Goal: Transaction & Acquisition: Obtain resource

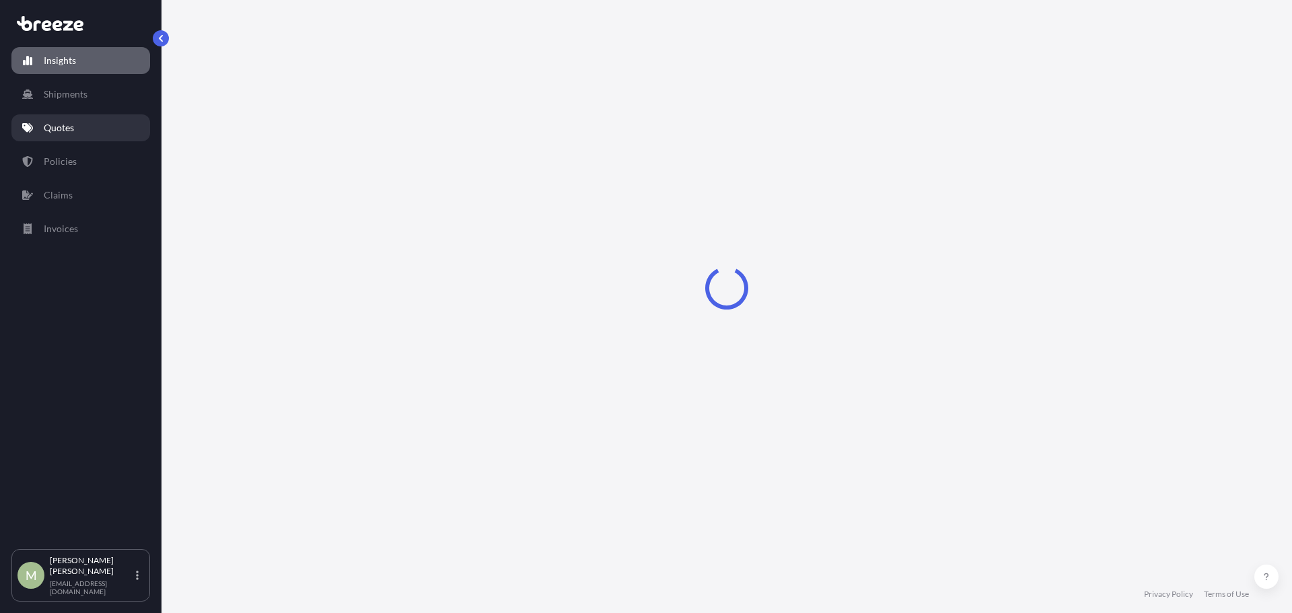
select select "2025"
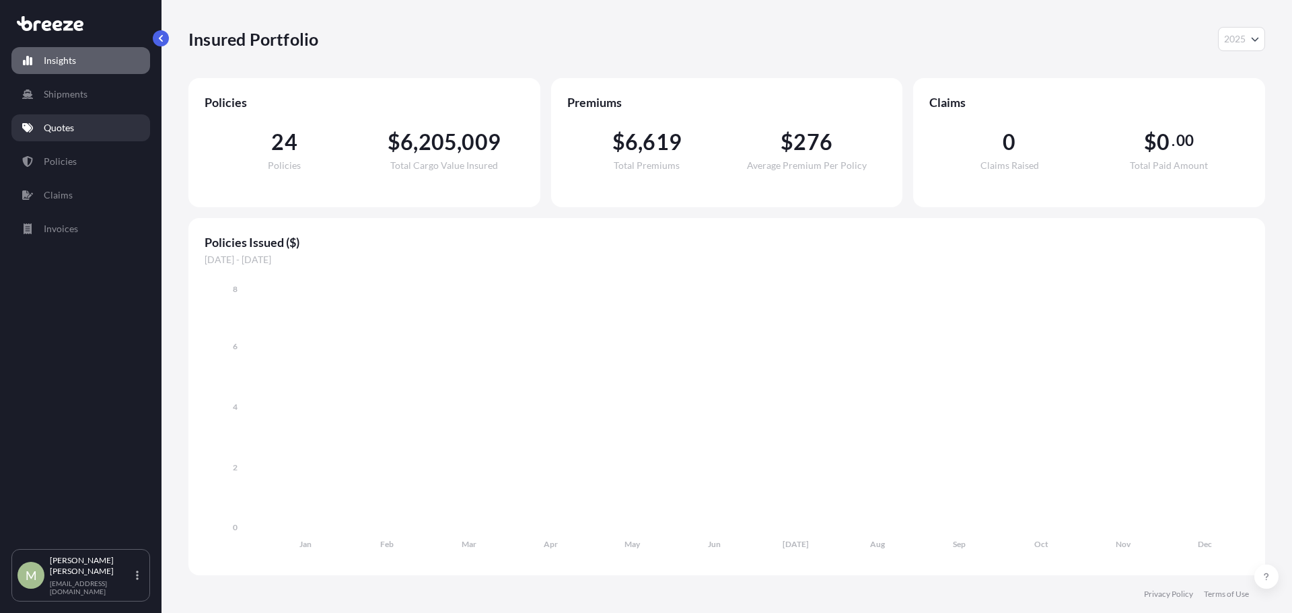
click at [79, 129] on link "Quotes" at bounding box center [80, 127] width 139 height 27
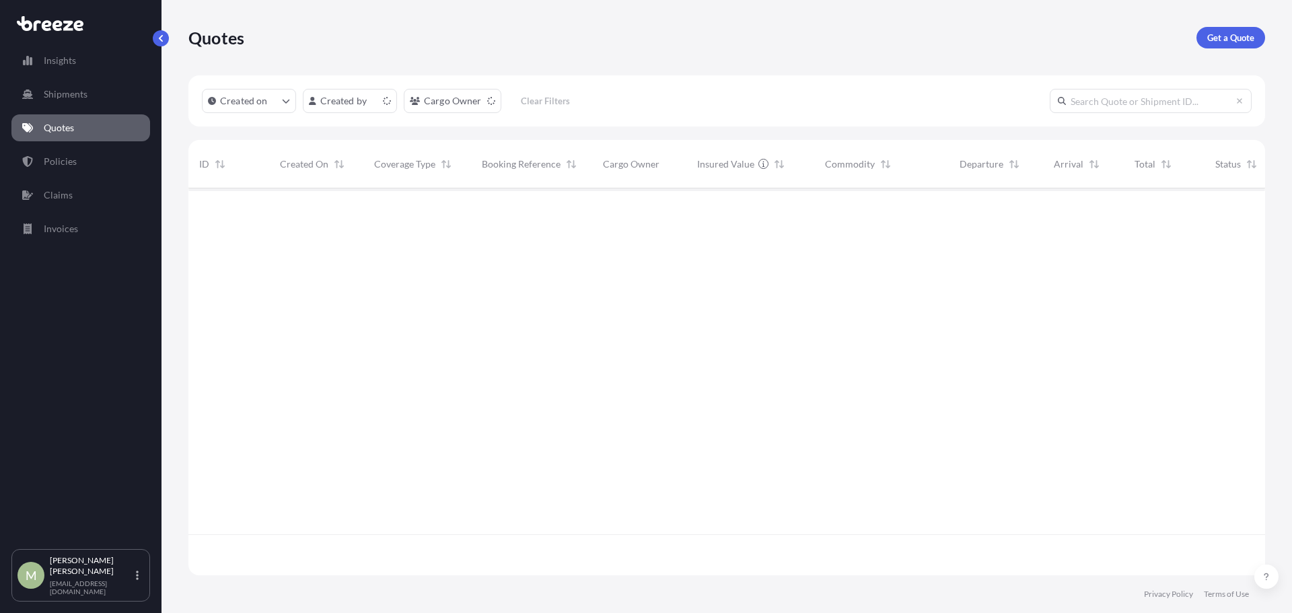
scroll to position [384, 1067]
click at [1212, 40] on p "Get a Quote" at bounding box center [1231, 37] width 47 height 13
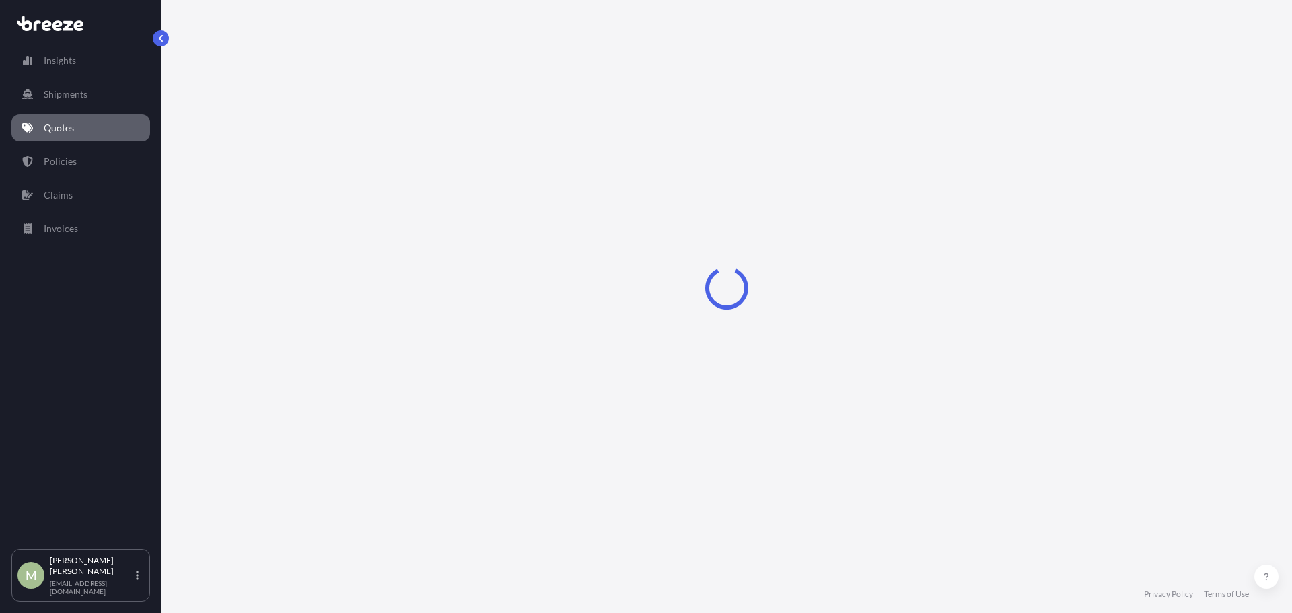
select select "Sea"
select select "1"
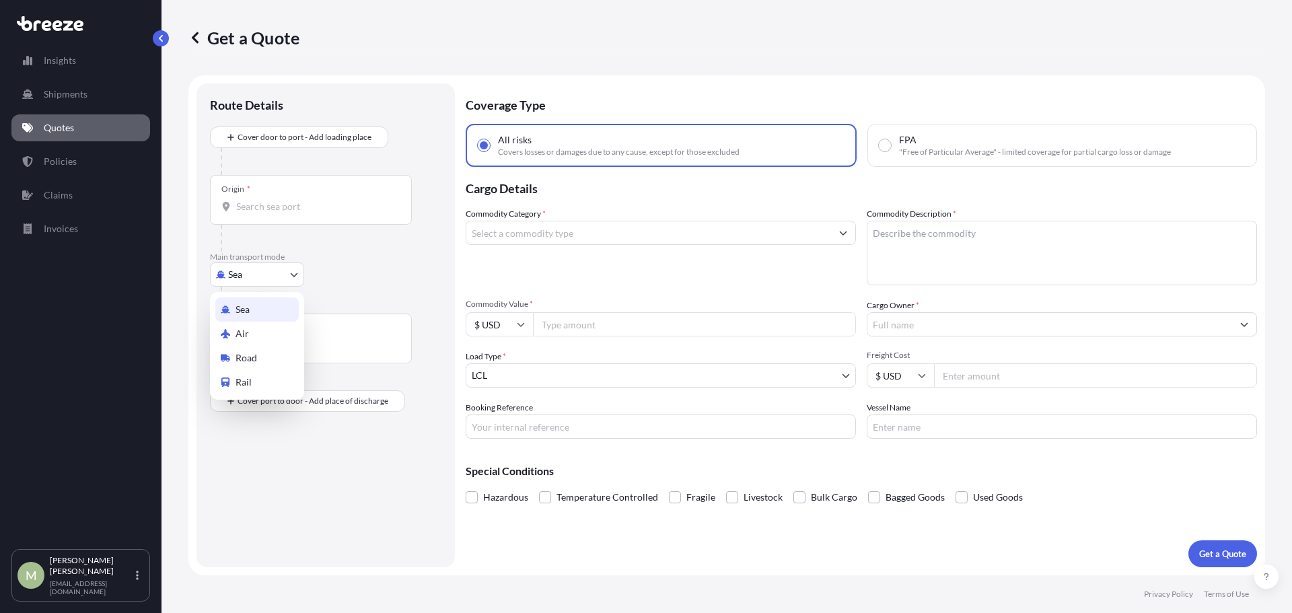
click at [281, 273] on body "Insights Shipments Quotes Policies Claims Invoices M [PERSON_NAME] [EMAIL_ADDRE…" at bounding box center [646, 306] width 1292 height 613
click at [258, 353] on div "Road" at bounding box center [256, 358] width 83 height 24
select select "Road"
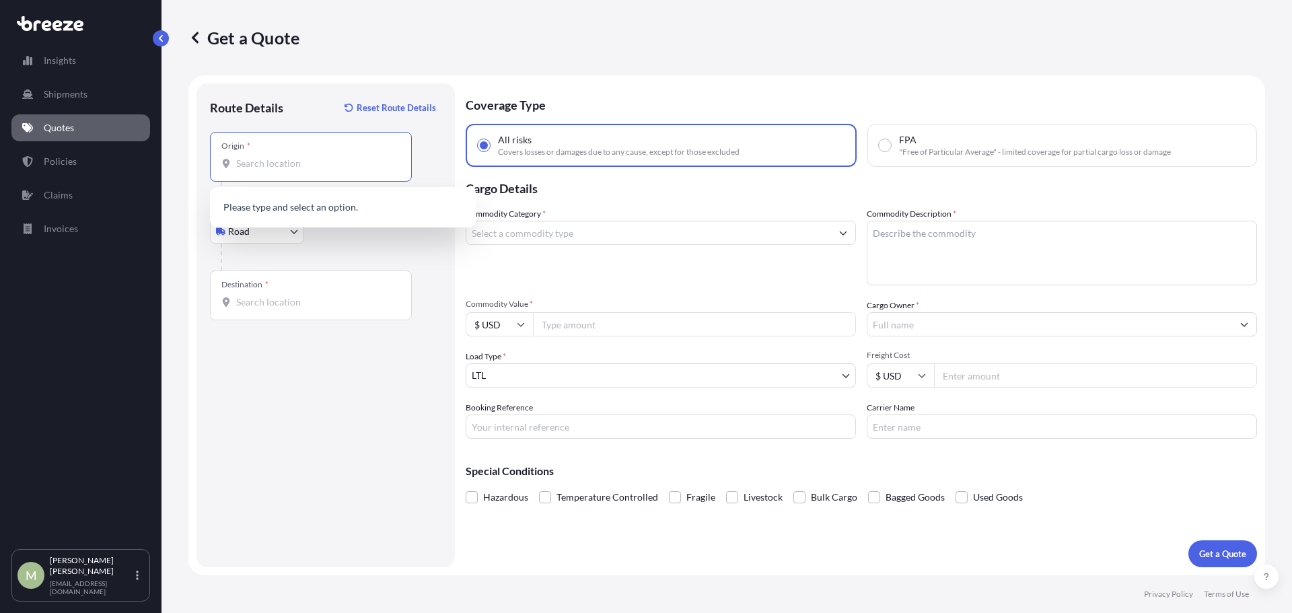
click at [312, 162] on input "Origin *" at bounding box center [315, 163] width 159 height 13
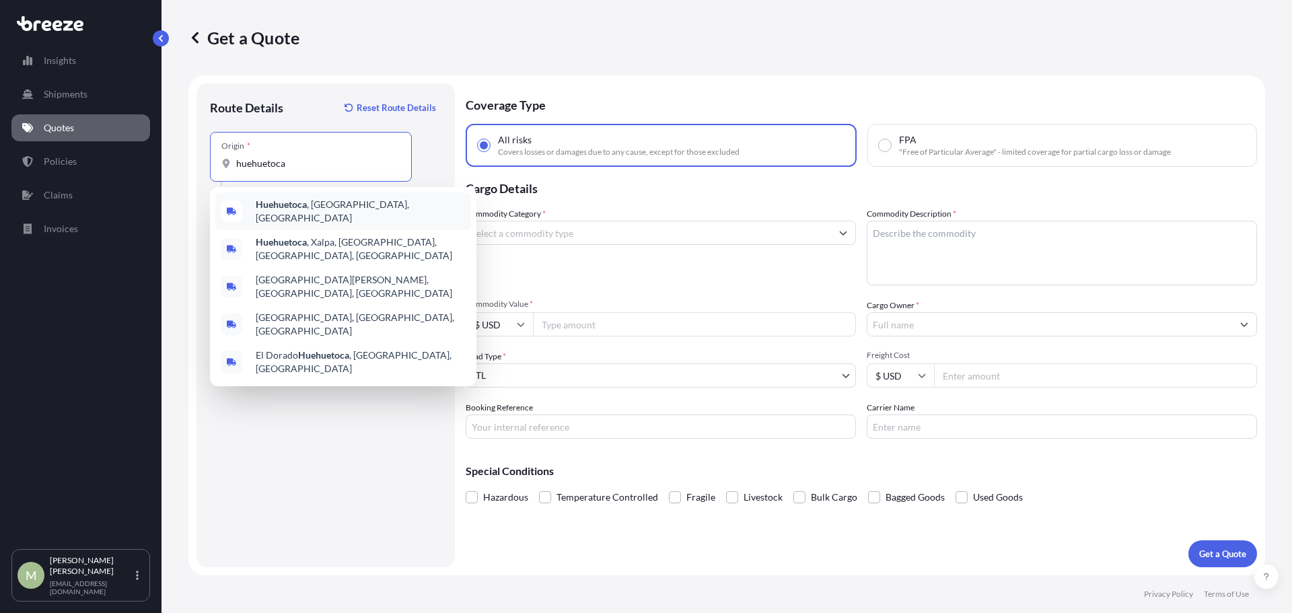
click at [342, 208] on span "Huehuetoca , [GEOGRAPHIC_DATA], [GEOGRAPHIC_DATA]" at bounding box center [361, 211] width 210 height 27
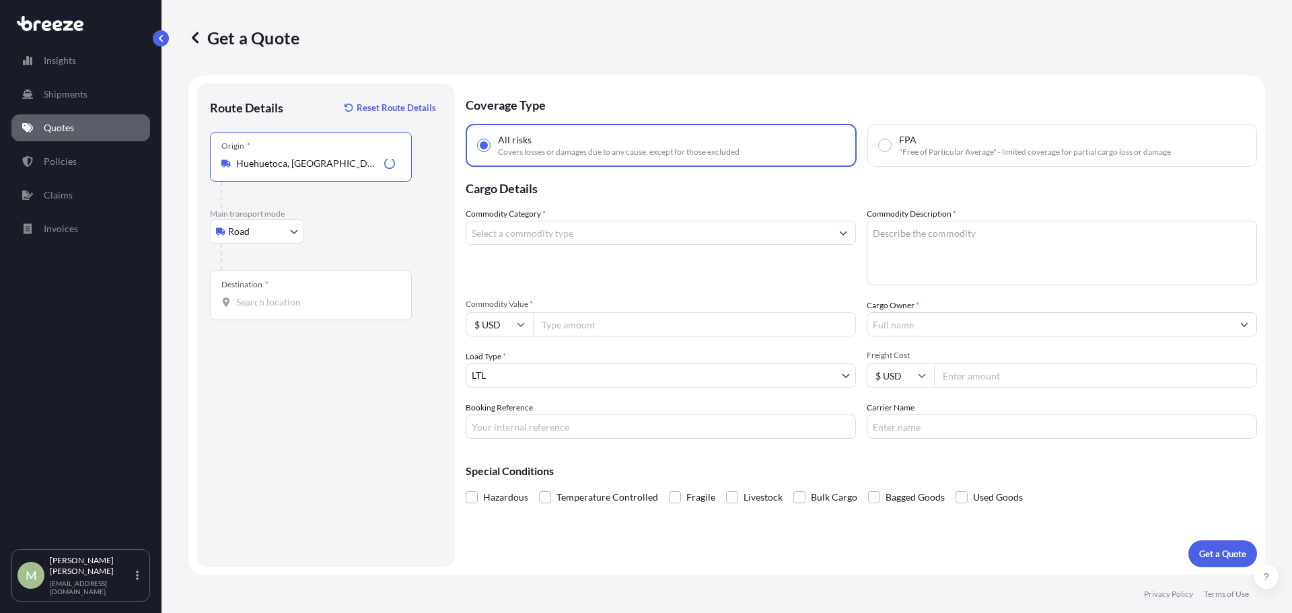
type input "Huehuetoca, [GEOGRAPHIC_DATA], [GEOGRAPHIC_DATA]"
drag, startPoint x: 304, startPoint y: 299, endPoint x: 316, endPoint y: 302, distance: 12.6
click at [305, 299] on input "Destination *" at bounding box center [315, 301] width 159 height 13
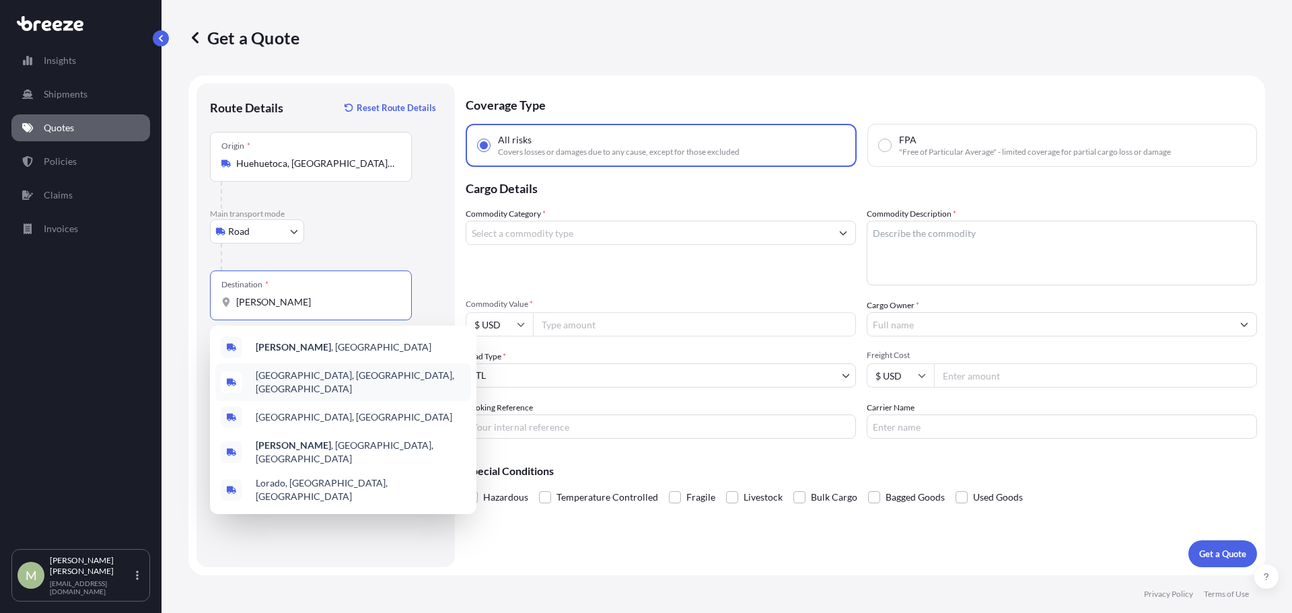
click at [321, 378] on span "[GEOGRAPHIC_DATA], [GEOGRAPHIC_DATA], [GEOGRAPHIC_DATA]" at bounding box center [361, 382] width 210 height 27
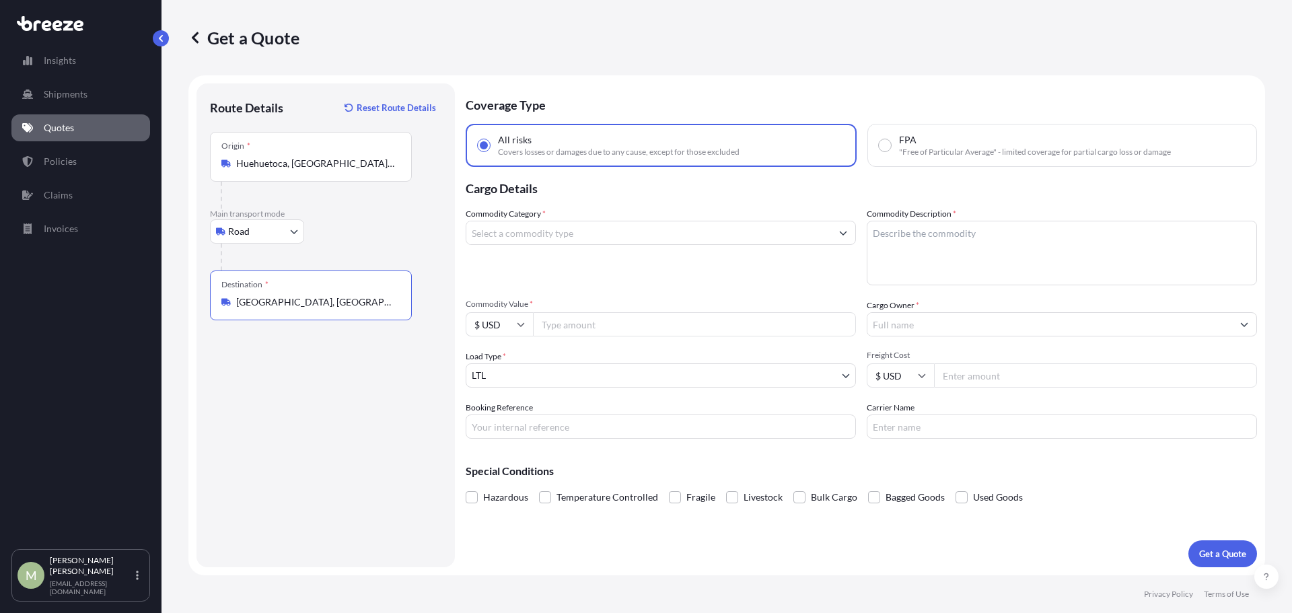
type input "[GEOGRAPHIC_DATA], [GEOGRAPHIC_DATA], [GEOGRAPHIC_DATA]"
click at [827, 236] on input "Commodity Category *" at bounding box center [648, 233] width 365 height 24
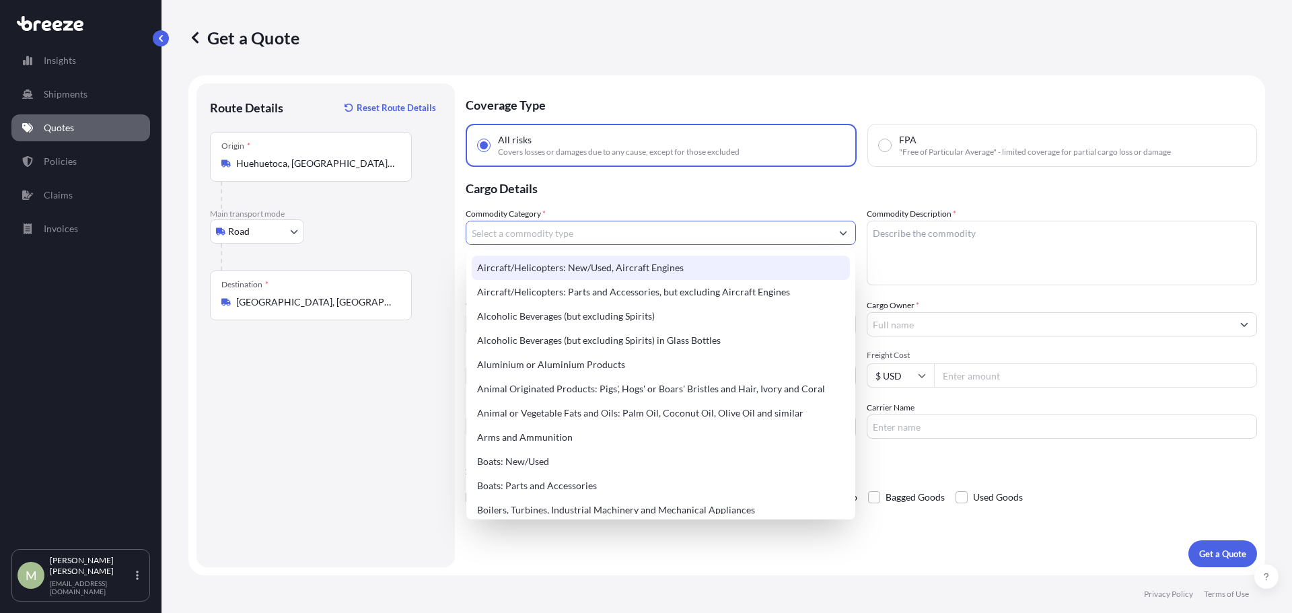
click at [728, 235] on input "Commodity Category *" at bounding box center [648, 233] width 365 height 24
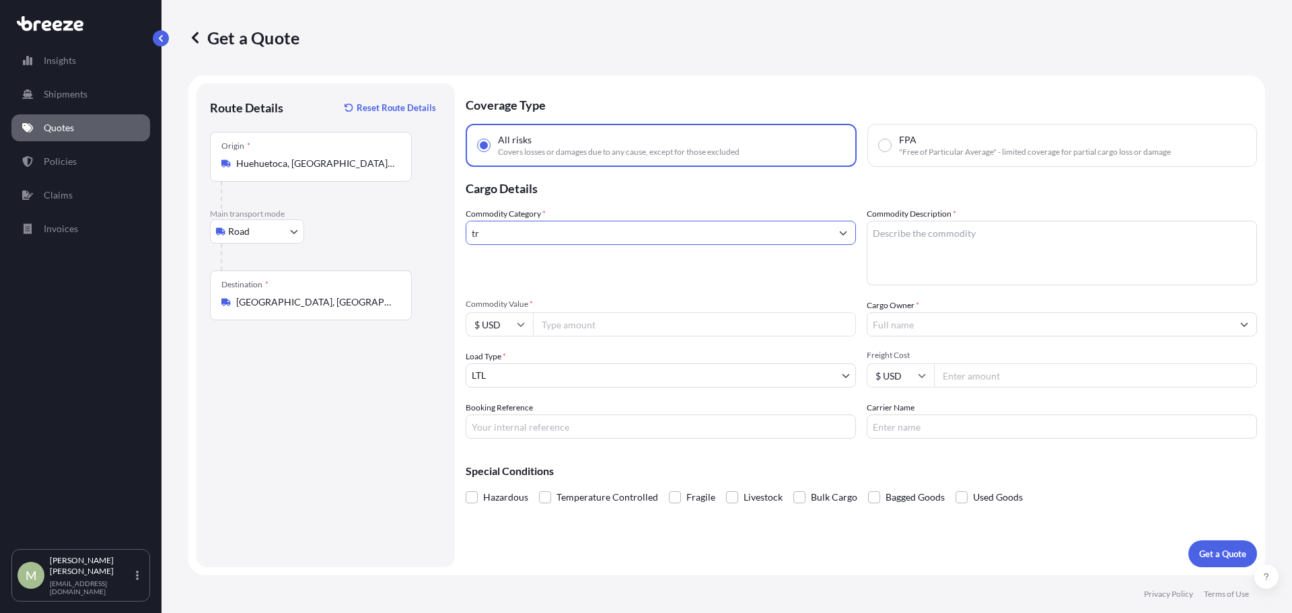
type input "t"
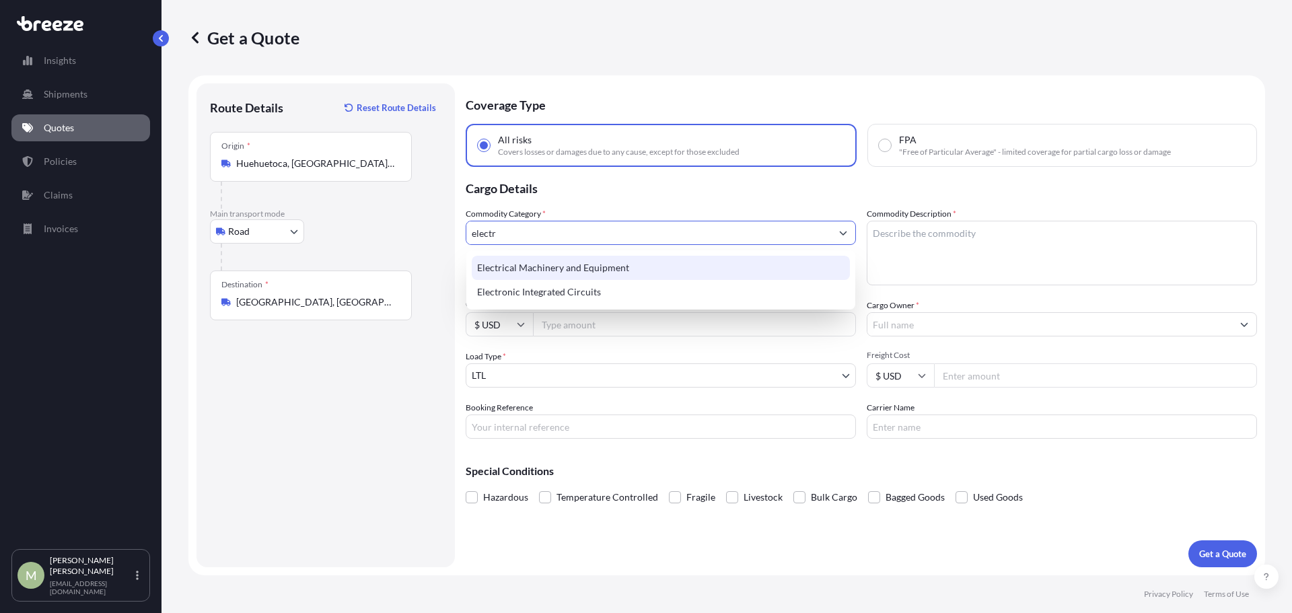
click at [600, 264] on div "Electrical Machinery and Equipment" at bounding box center [661, 268] width 378 height 24
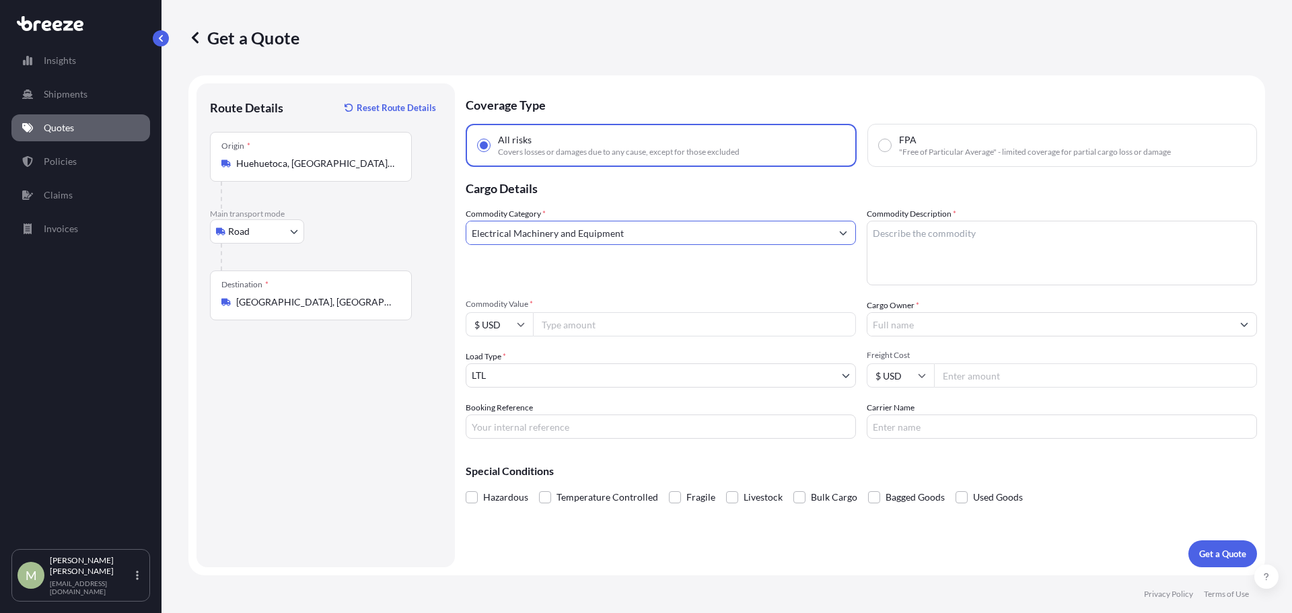
type input "Electrical Machinery and Equipment"
click at [1072, 244] on textarea "Commodity Description *" at bounding box center [1062, 253] width 390 height 65
type textarea "Transformers"
click at [615, 328] on input "Commodity Value *" at bounding box center [694, 324] width 323 height 24
type input "250000"
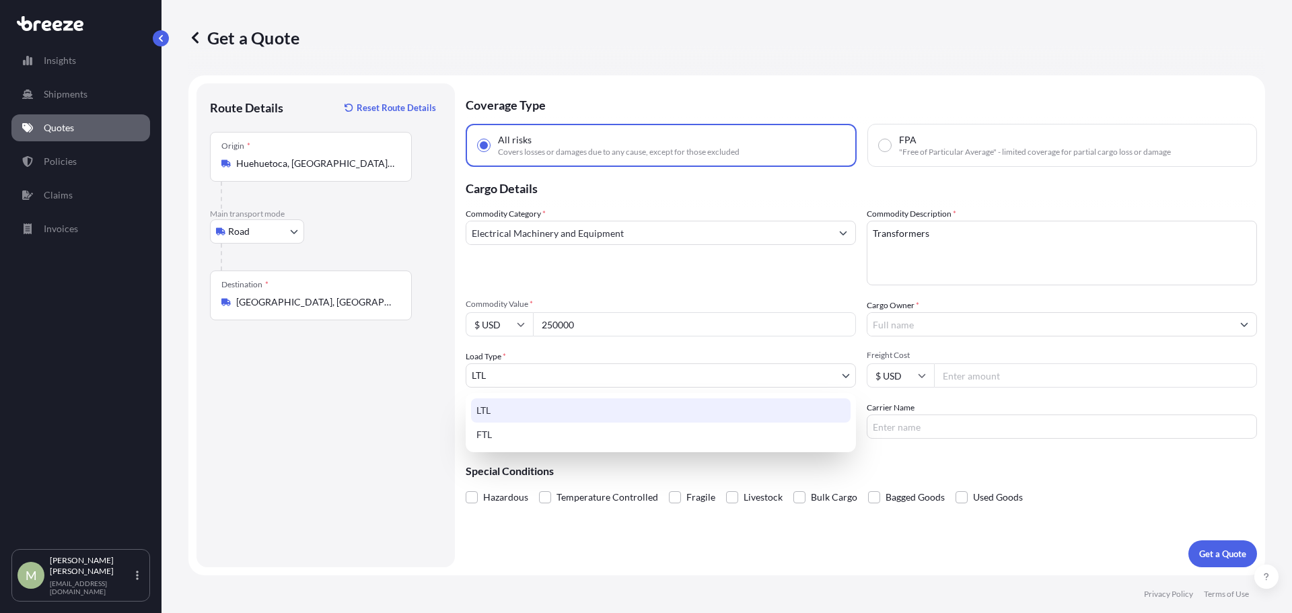
click at [596, 374] on body "Insights Shipments Quotes Policies Claims Invoices M [PERSON_NAME] [EMAIL_ADDRE…" at bounding box center [646, 306] width 1292 height 613
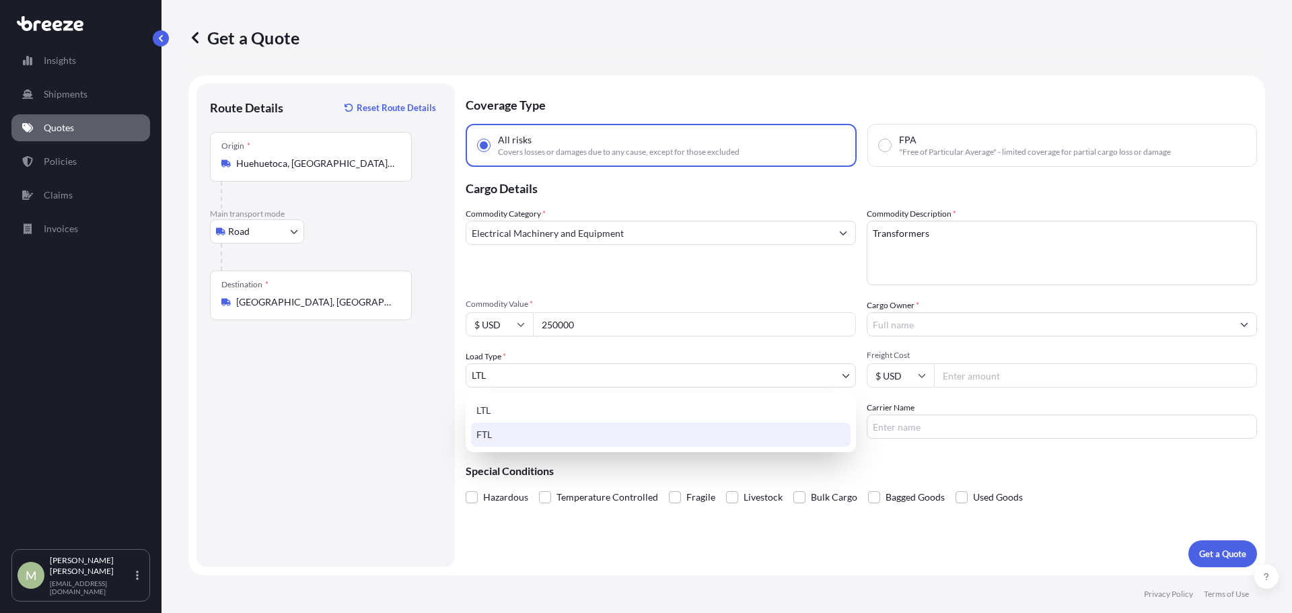
click at [539, 431] on div "FTL" at bounding box center [661, 435] width 380 height 24
select select "2"
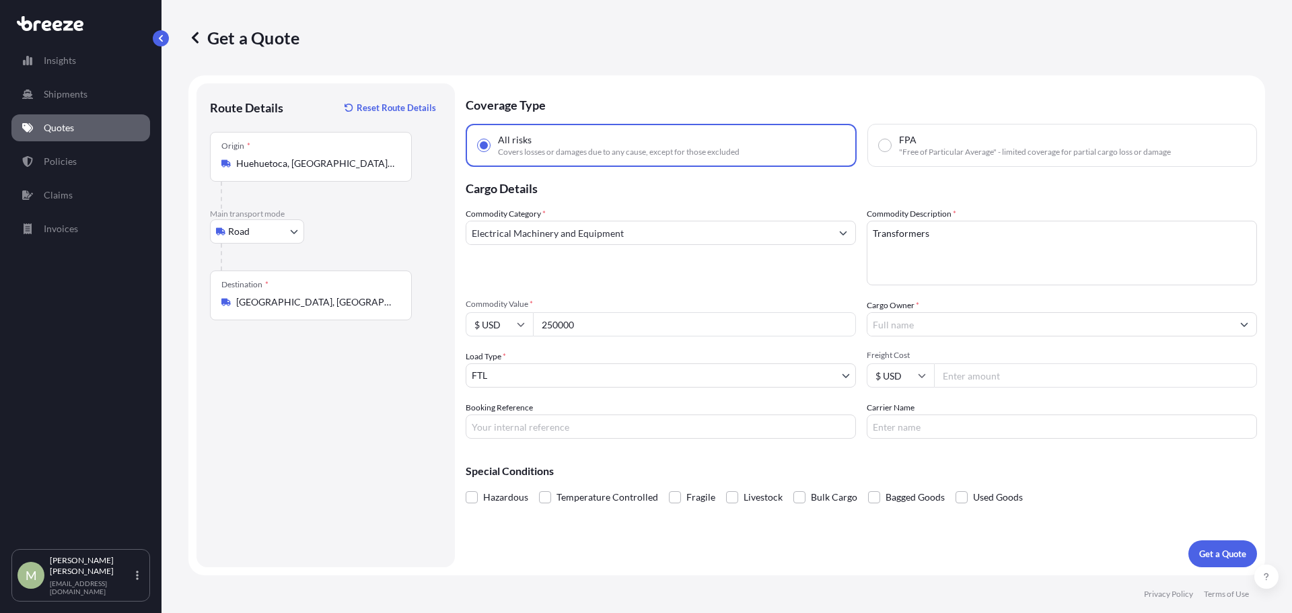
click at [974, 370] on input "Freight Cost" at bounding box center [1095, 375] width 323 height 24
type input "10000"
click at [1216, 547] on p "Get a Quote" at bounding box center [1222, 553] width 47 height 13
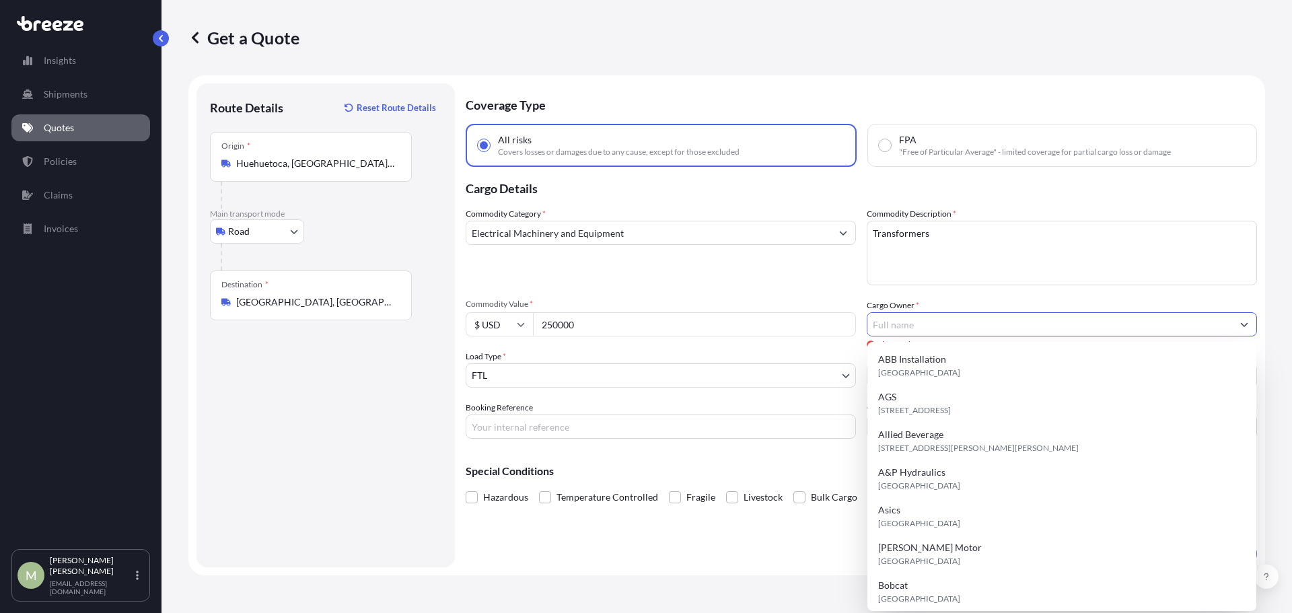
click at [1034, 320] on input "Cargo Owner *" at bounding box center [1050, 324] width 365 height 24
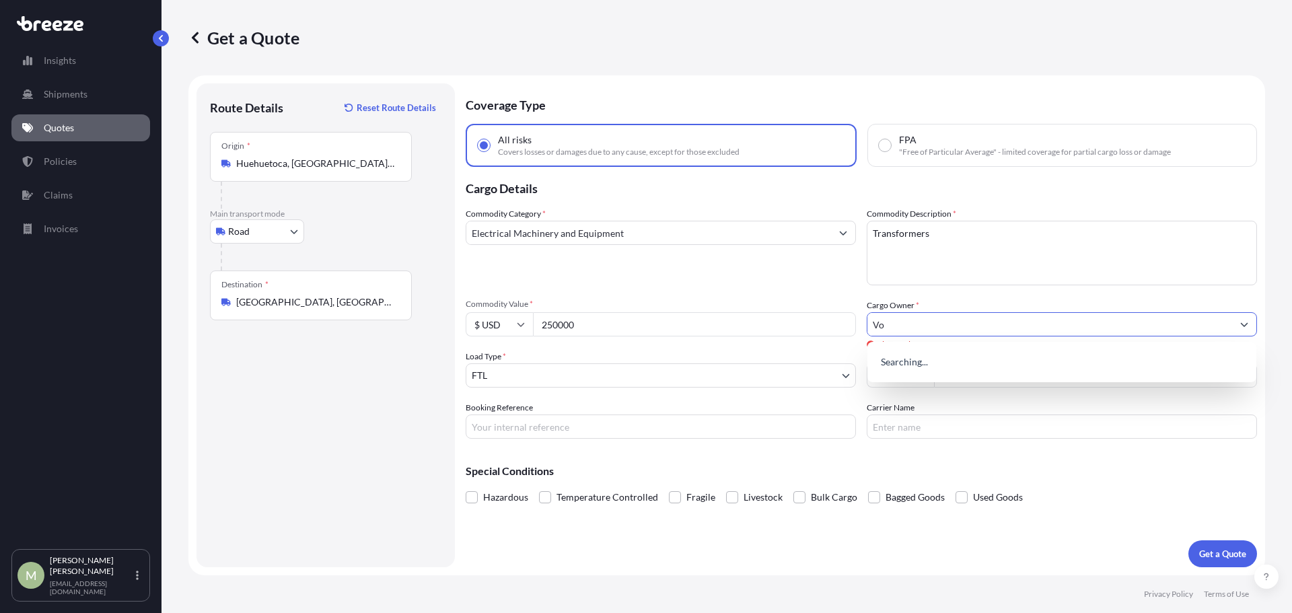
type input "V"
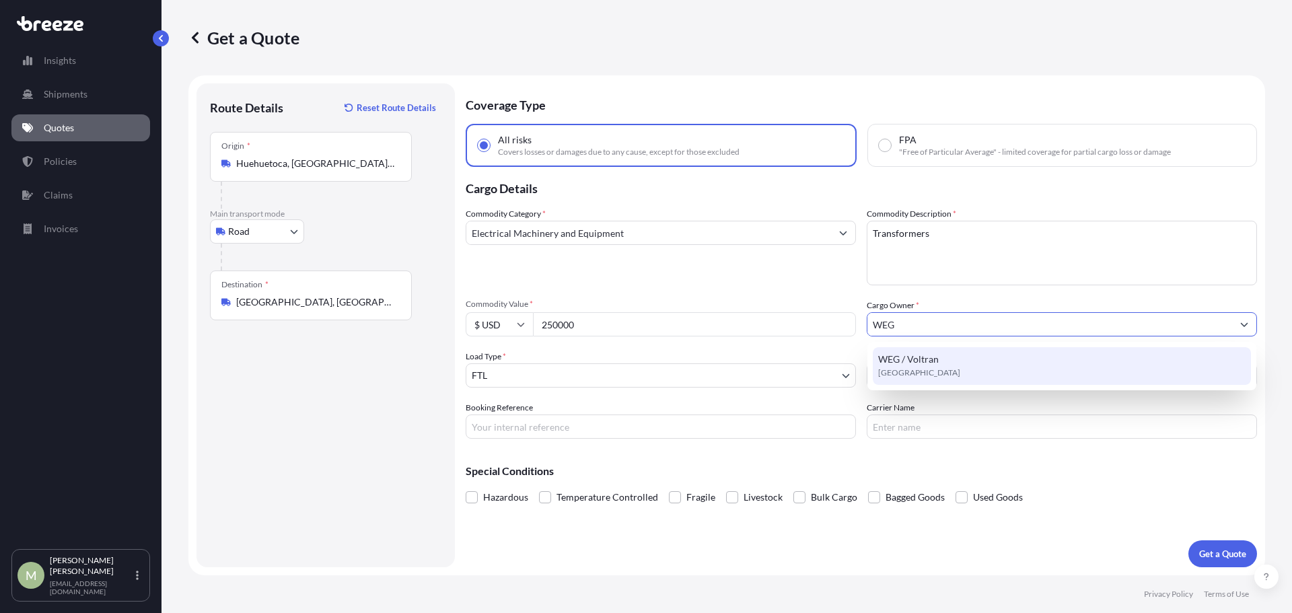
click at [926, 363] on span "WEG / Voltran" at bounding box center [908, 359] width 61 height 13
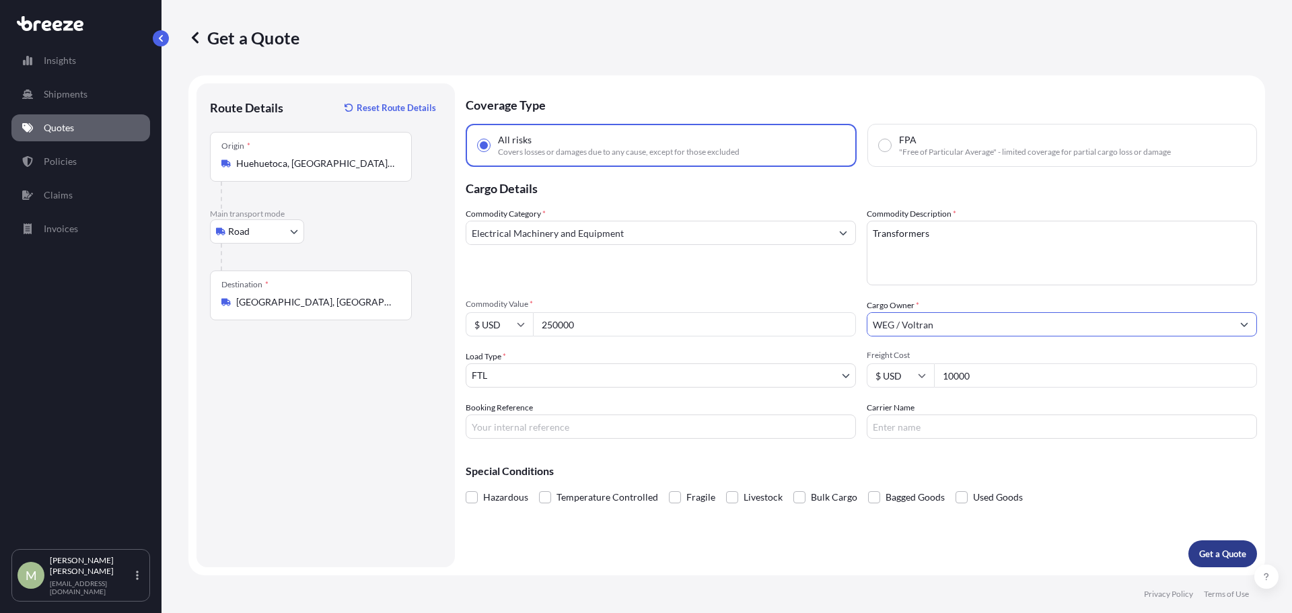
type input "WEG / Voltran"
click at [1244, 552] on p "Get a Quote" at bounding box center [1222, 553] width 47 height 13
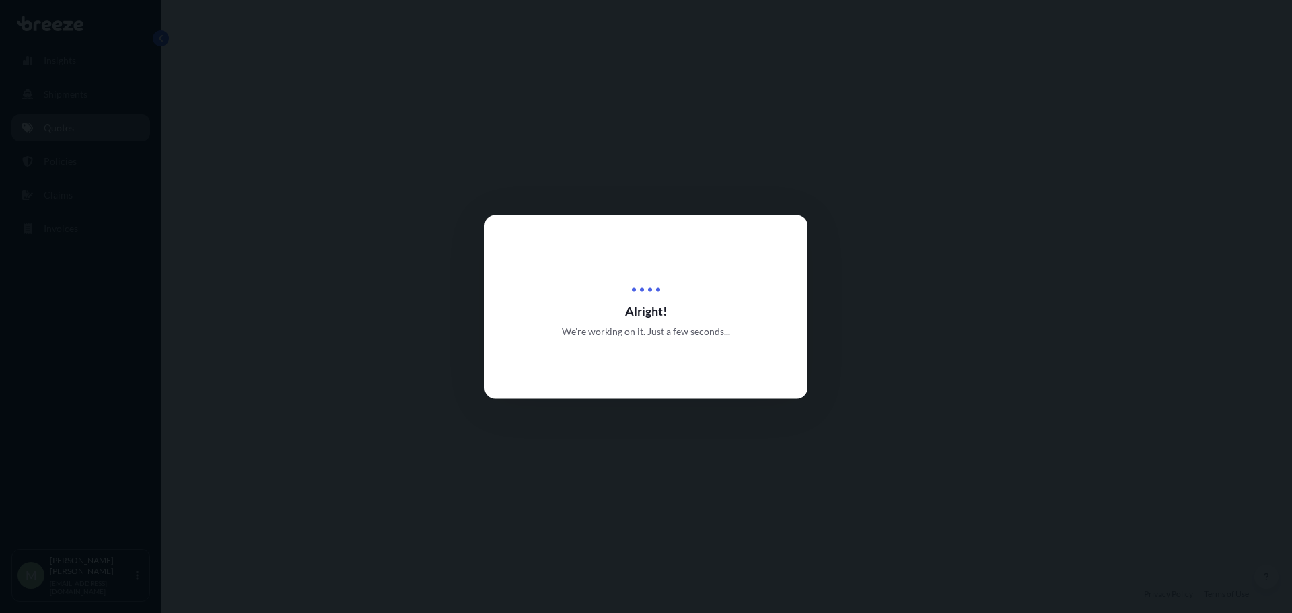
select select "Road"
select select "2"
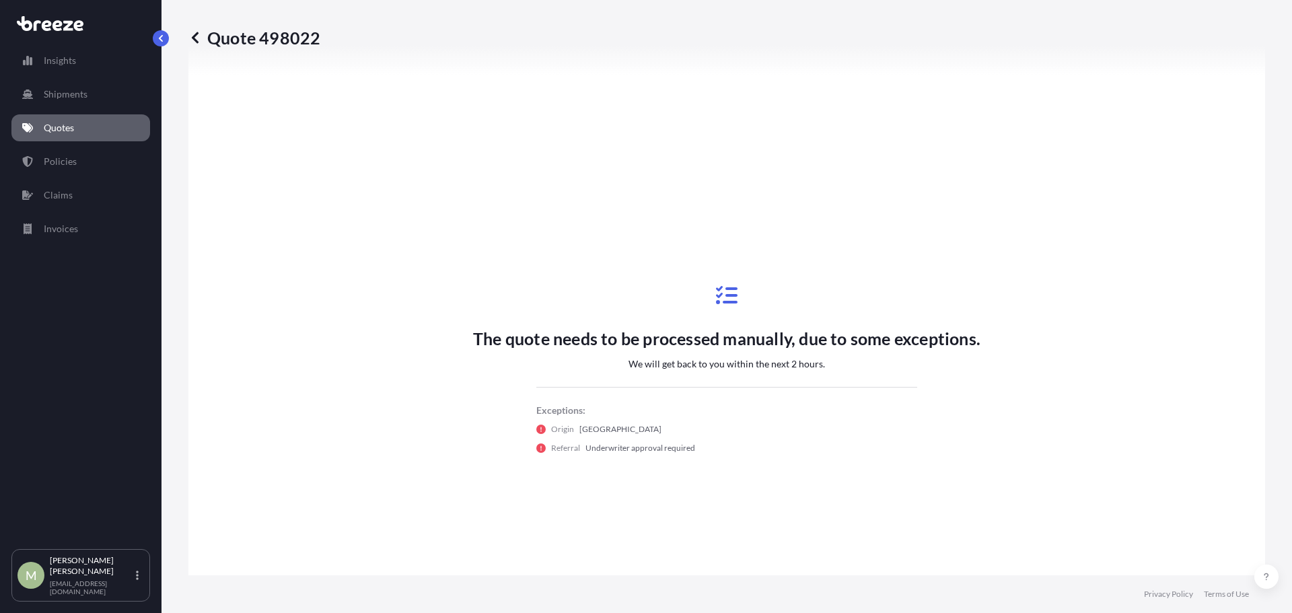
scroll to position [556, 0]
